Goal: Communication & Community: Connect with others

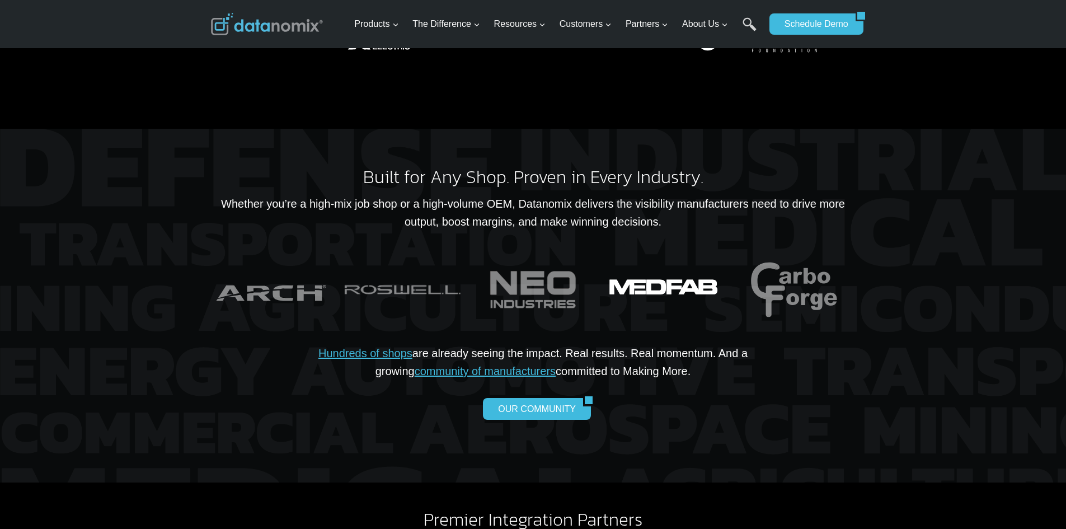
scroll to position [2294, 0]
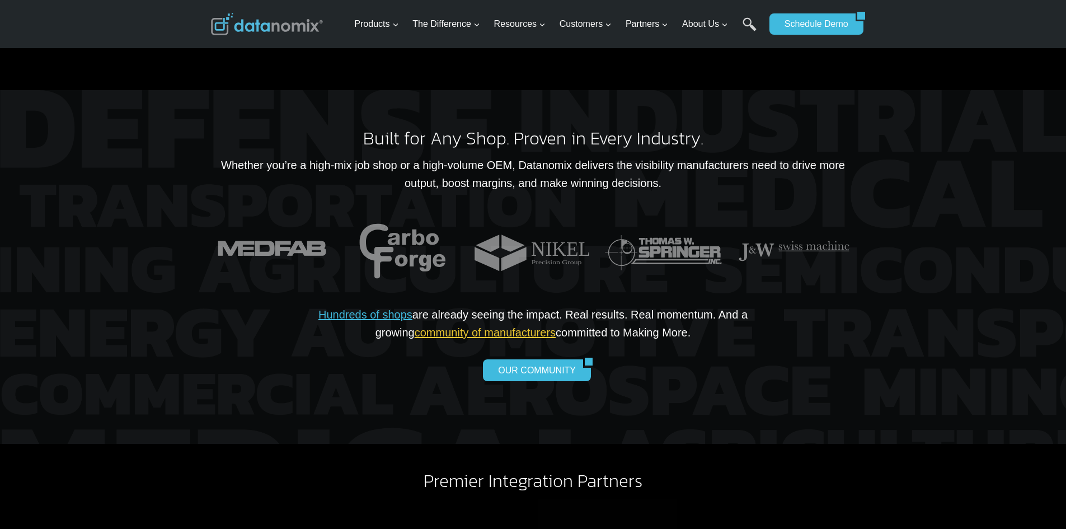
click at [474, 326] on link "community of manufacturers" at bounding box center [485, 332] width 141 height 12
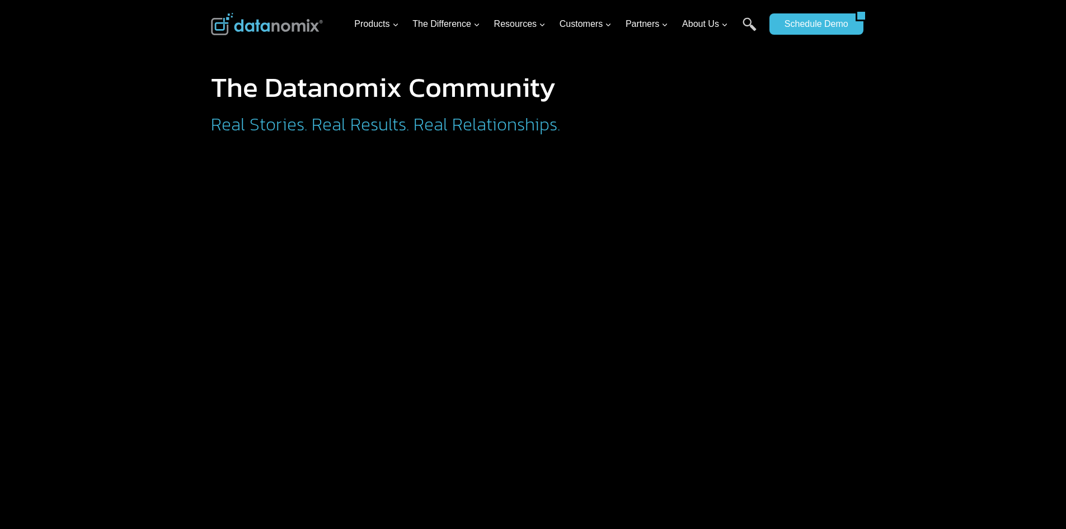
drag, startPoint x: 163, startPoint y: 201, endPoint x: 168, endPoint y: 204, distance: 5.8
click at [834, 101] on div at bounding box center [763, 114] width 185 height 82
click at [437, 130] on h2 "Real Stories. Real Results. Real Relationships." at bounding box center [432, 124] width 442 height 18
